Goal: Information Seeking & Learning: Learn about a topic

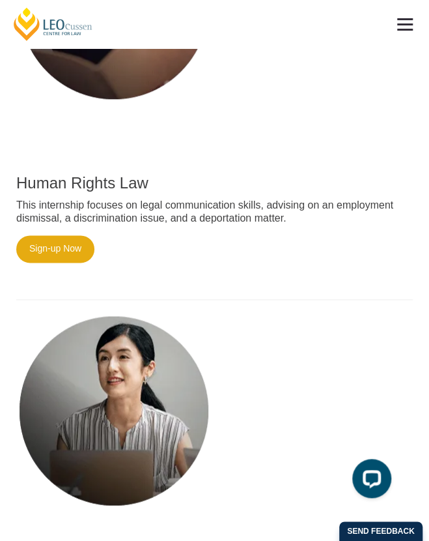
scroll to position [1528, 0]
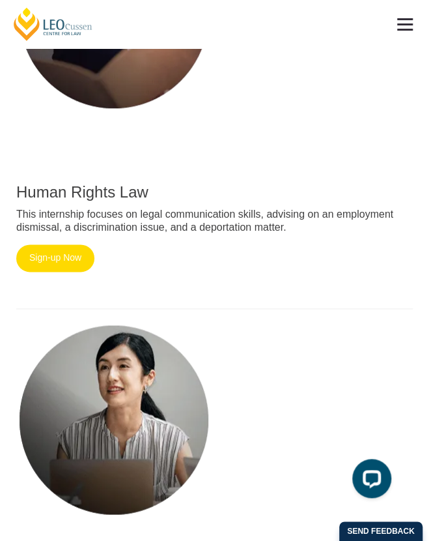
click at [51, 272] on link "Sign-up Now" at bounding box center [55, 257] width 78 height 27
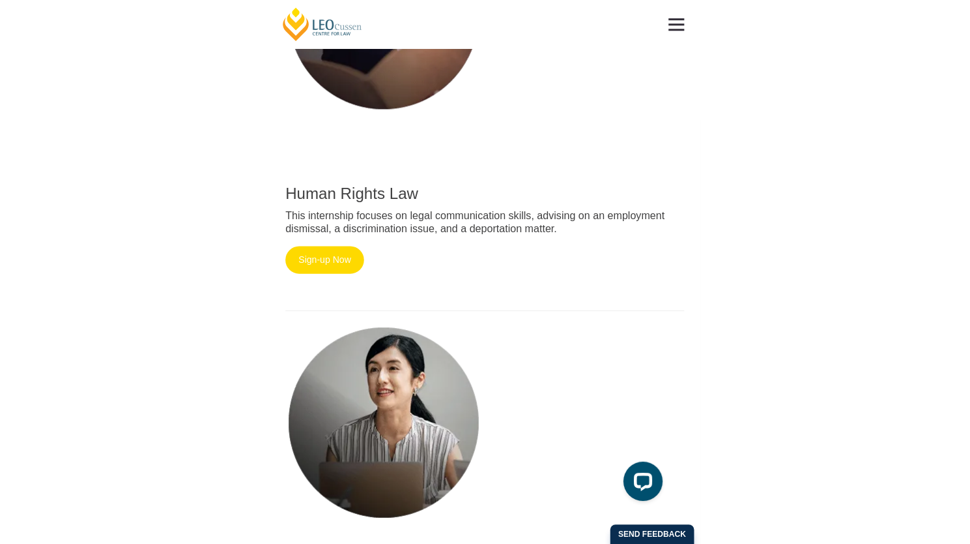
scroll to position [950, 0]
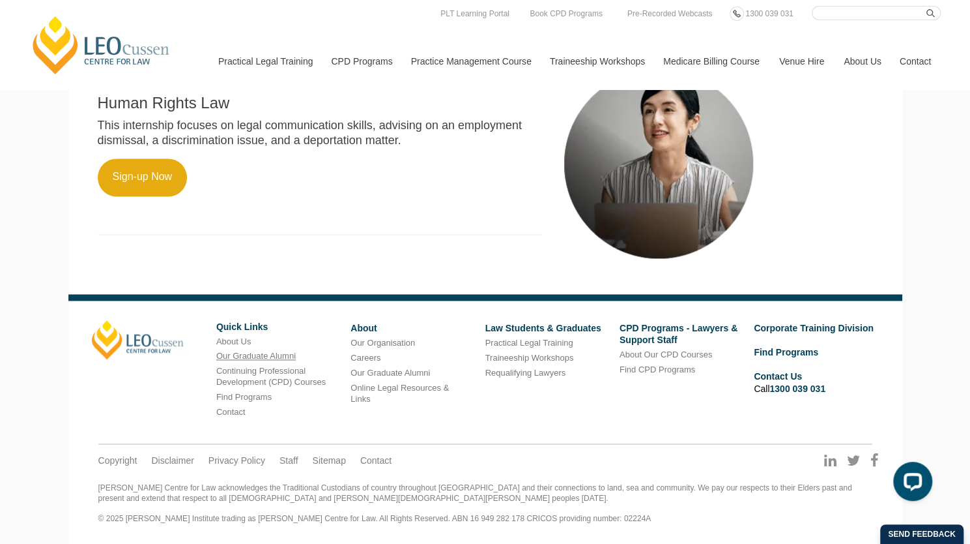
click at [276, 356] on link "Our Graduate Alumni" at bounding box center [256, 356] width 80 height 10
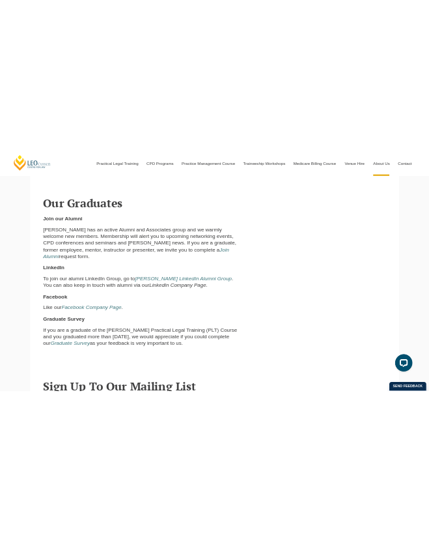
scroll to position [1735, 0]
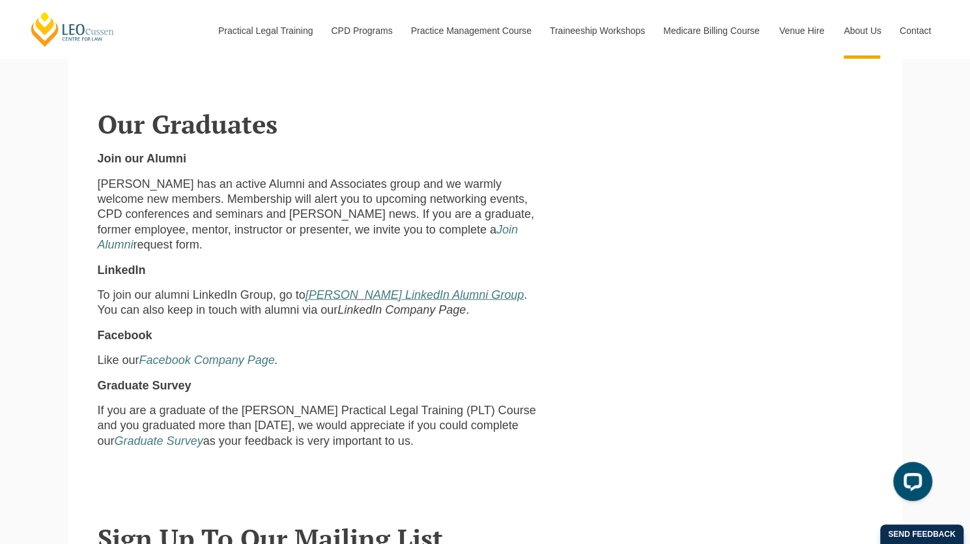
click at [338, 301] on em "Leo Cussen LinkedIn Alumni Group" at bounding box center [415, 294] width 218 height 13
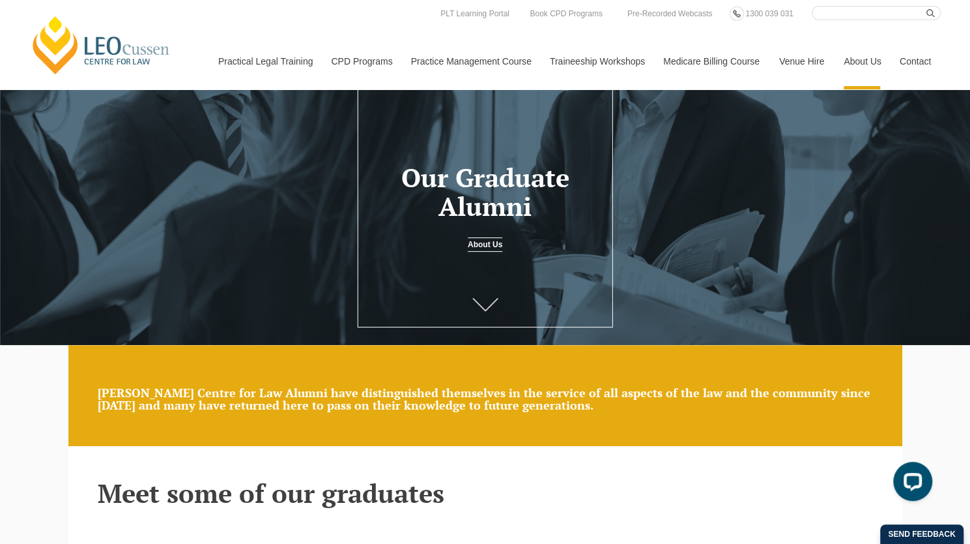
scroll to position [0, 0]
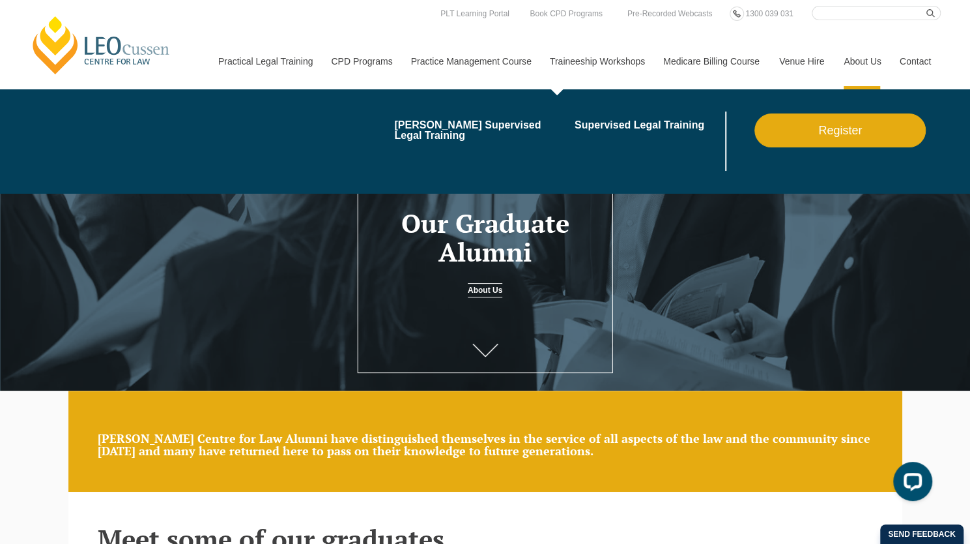
click at [615, 67] on link "Traineeship Workshops" at bounding box center [596, 61] width 113 height 56
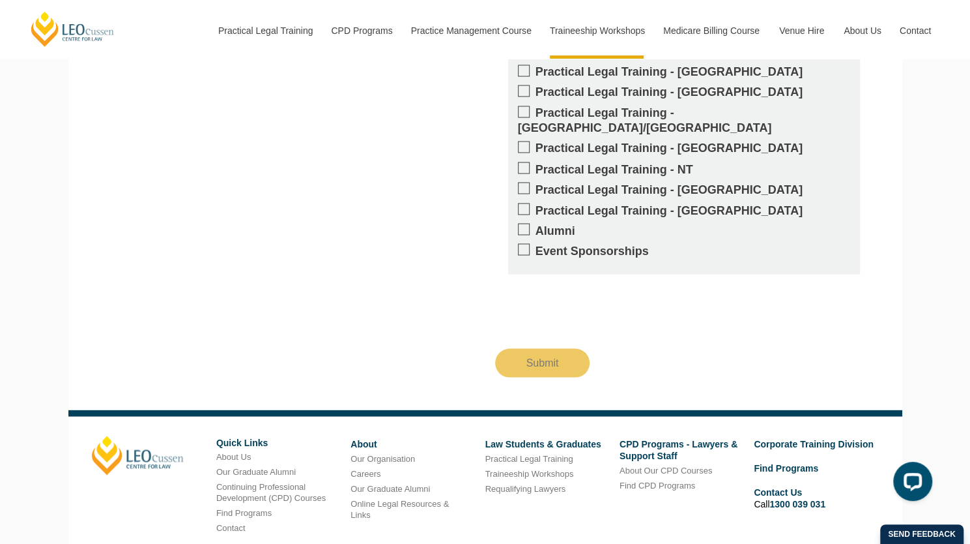
scroll to position [1395, 0]
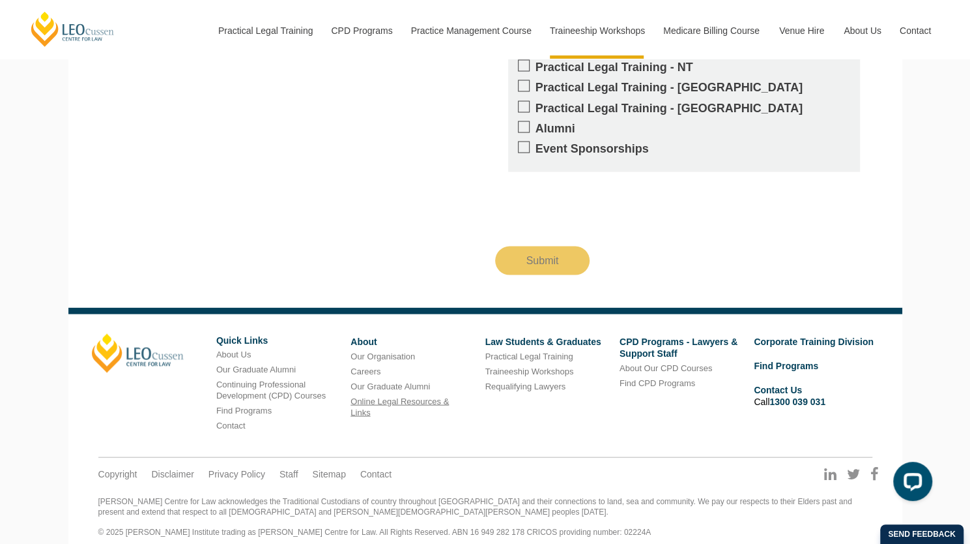
click at [362, 399] on link "Online Legal Resources & Links" at bounding box center [400, 406] width 98 height 21
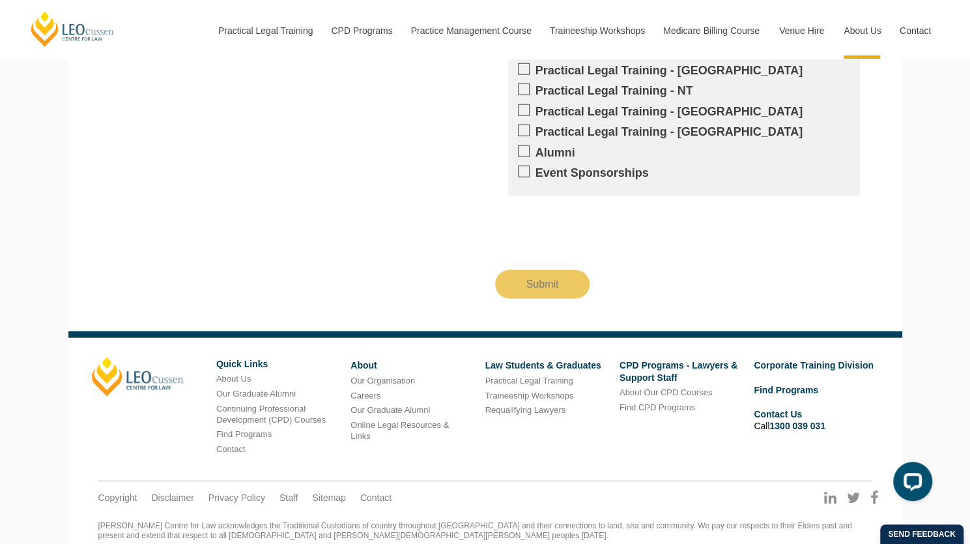
scroll to position [1855, 0]
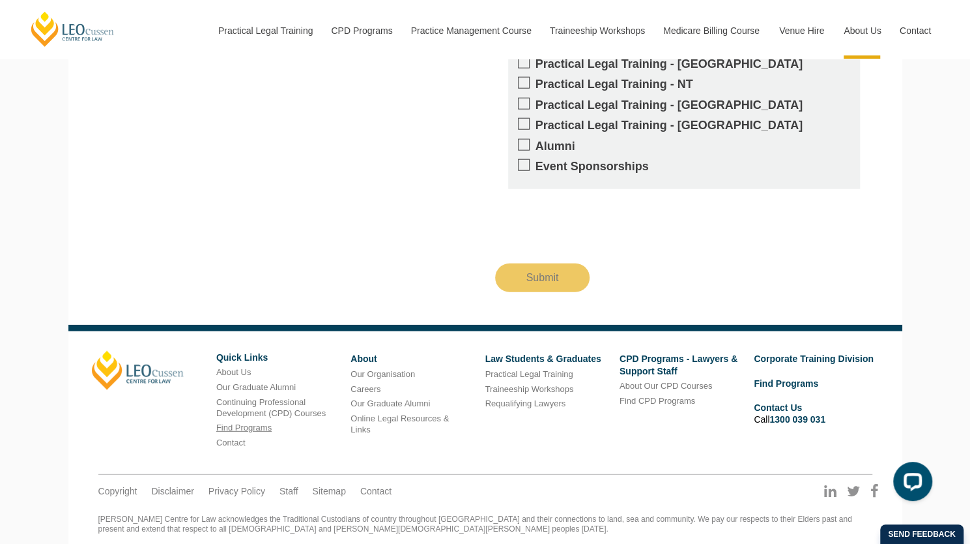
click at [257, 422] on link "Find Programs" at bounding box center [243, 427] width 55 height 10
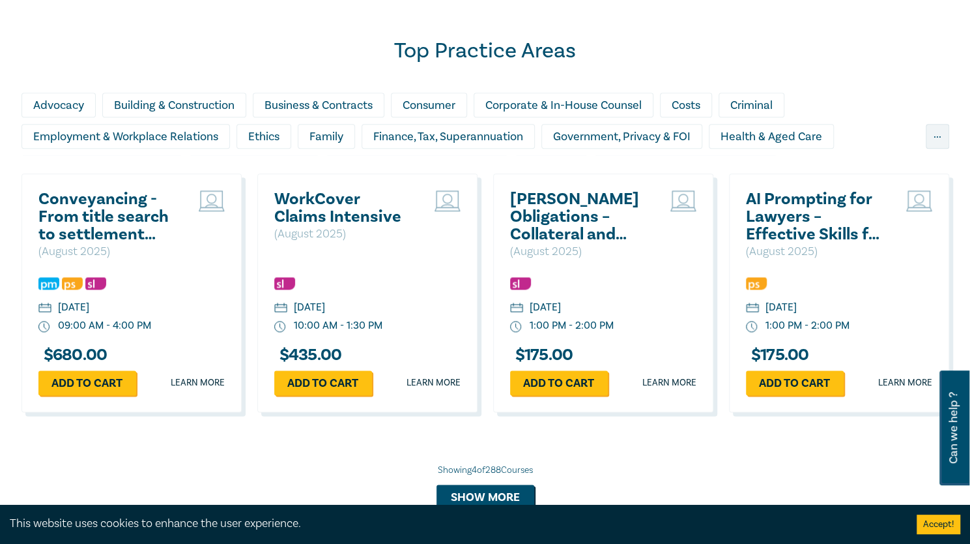
scroll to position [858, 0]
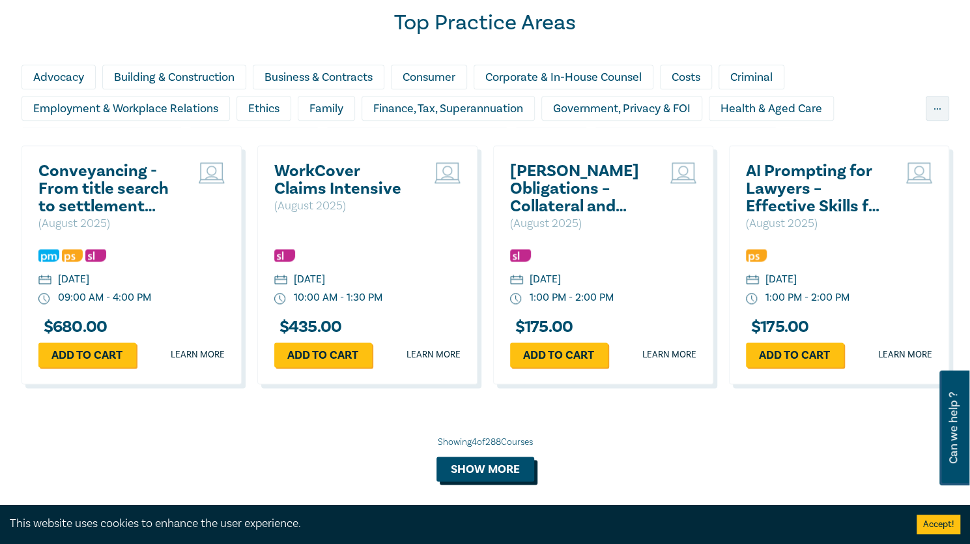
click at [491, 474] on button "Show more" at bounding box center [486, 468] width 98 height 25
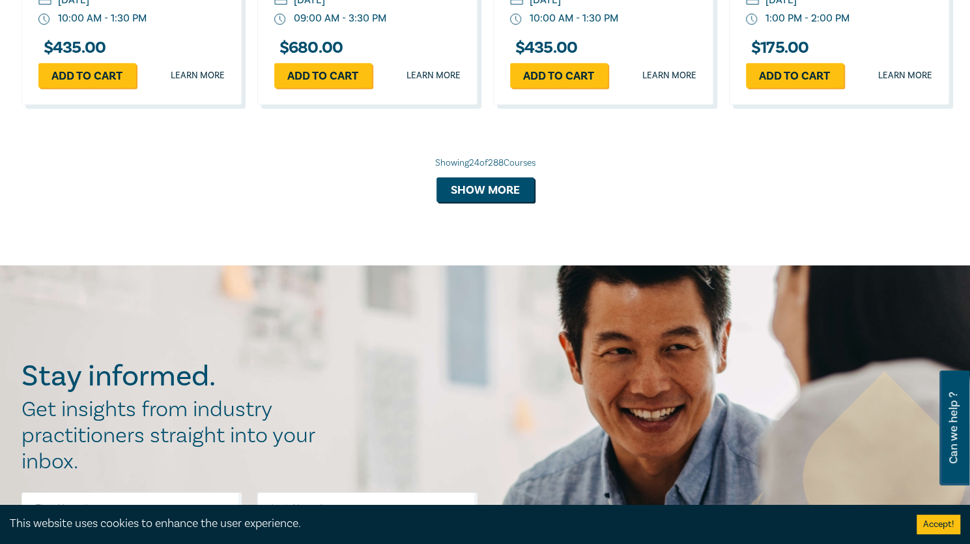
scroll to position [2412, 0]
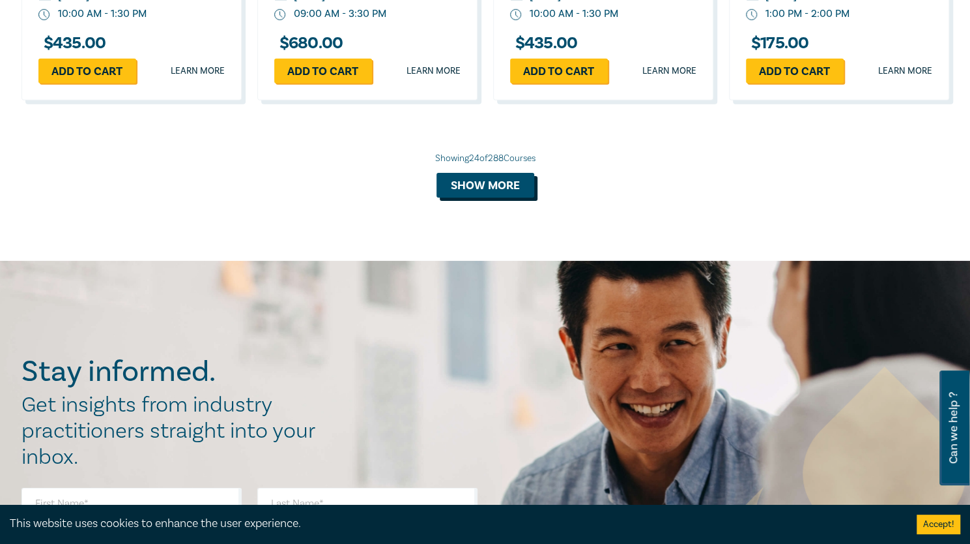
click at [476, 185] on button "Show more" at bounding box center [486, 185] width 98 height 25
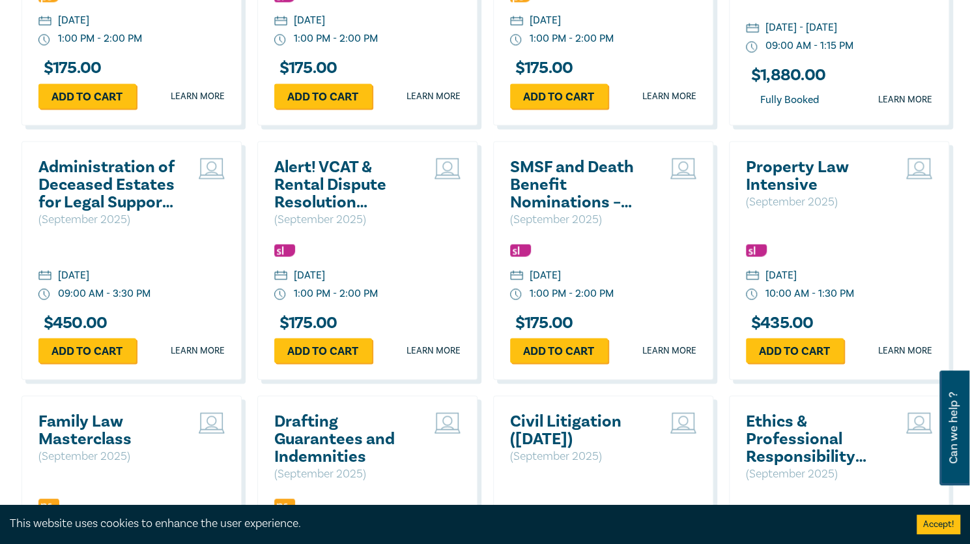
scroll to position [1372, 0]
